Goal: Complete application form

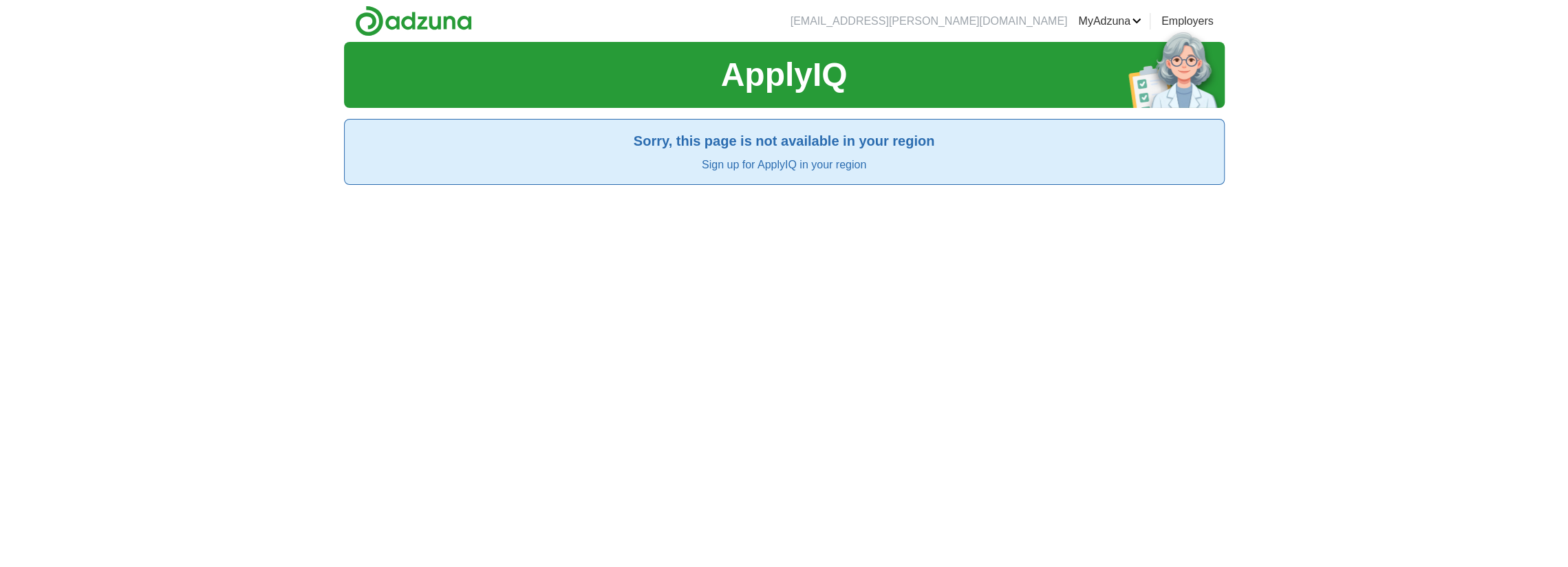
click at [748, 141] on h2 "Sorry, this page is not available in your region" at bounding box center [784, 141] width 857 height 21
click at [831, 141] on h2 "Sorry, this page is not available in your region" at bounding box center [784, 141] width 857 height 21
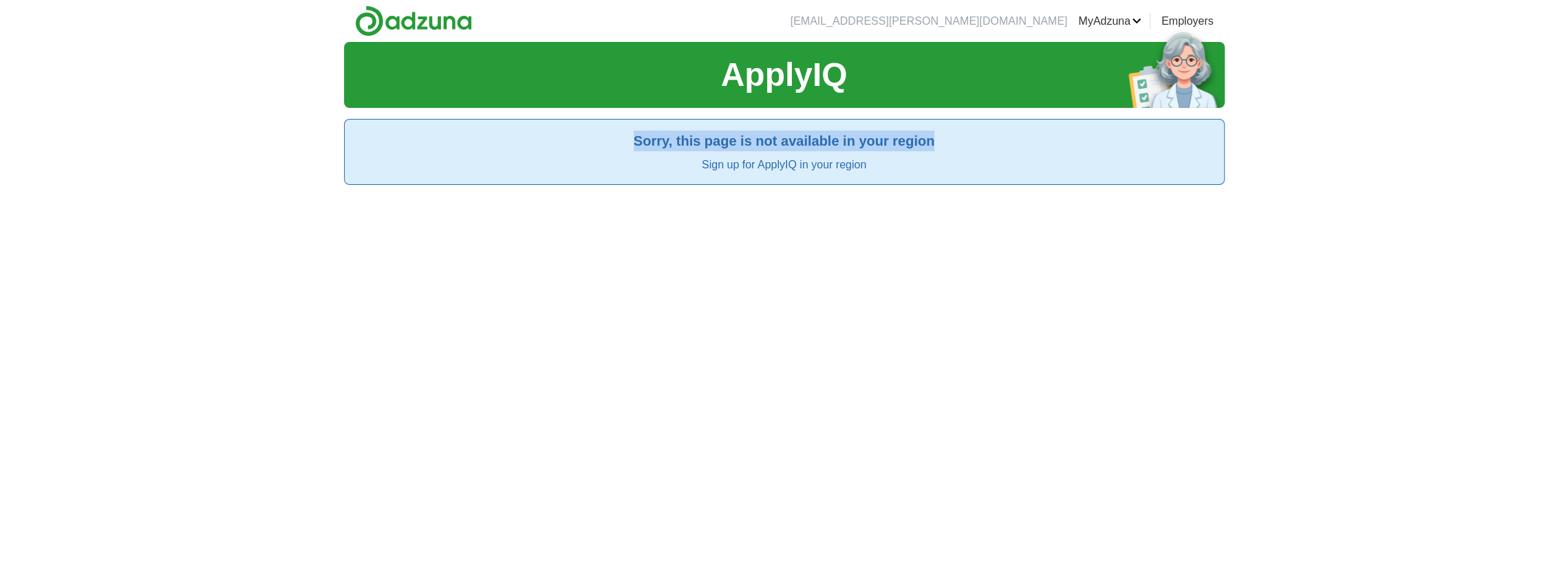
click at [831, 141] on h2 "Sorry, this page is not available in your region" at bounding box center [784, 141] width 857 height 21
